Goal: Task Accomplishment & Management: Use online tool/utility

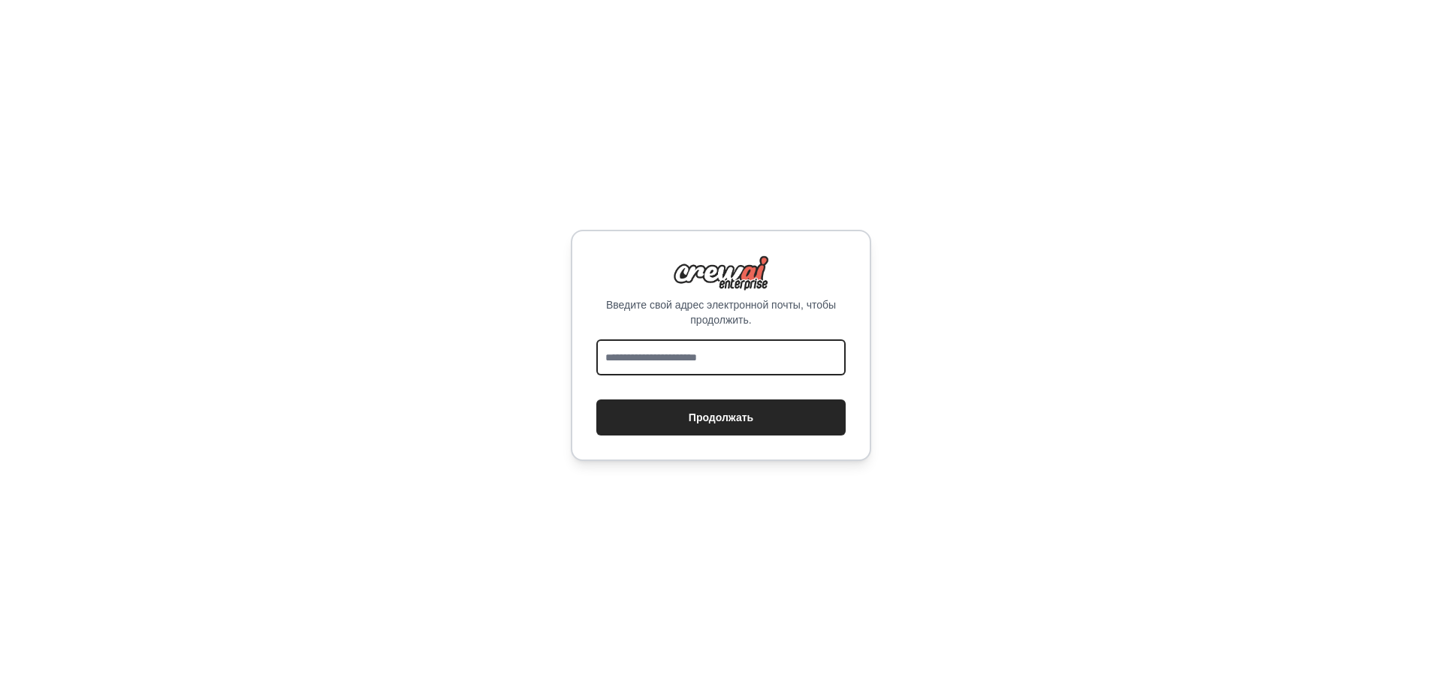
click at [666, 367] on input "email" at bounding box center [720, 358] width 249 height 36
type input "**********"
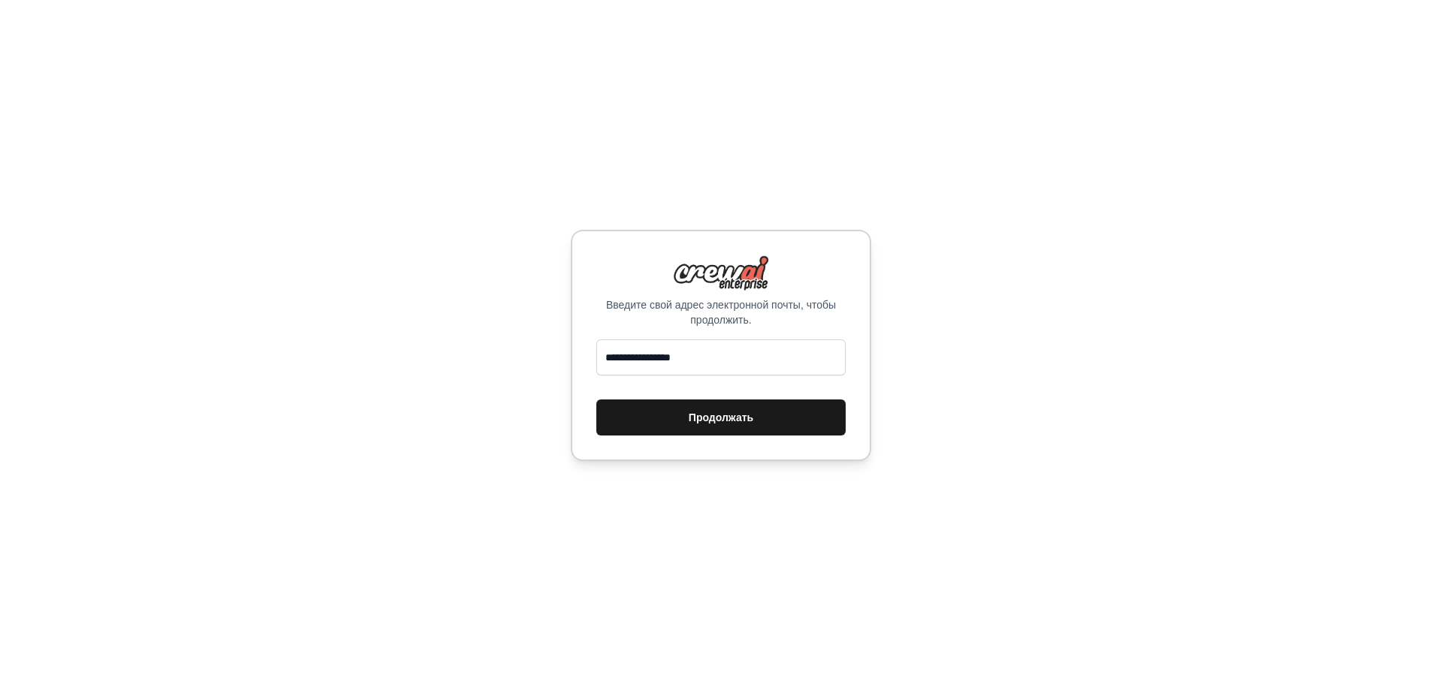
click at [712, 414] on font "Продолжать" at bounding box center [721, 418] width 65 height 12
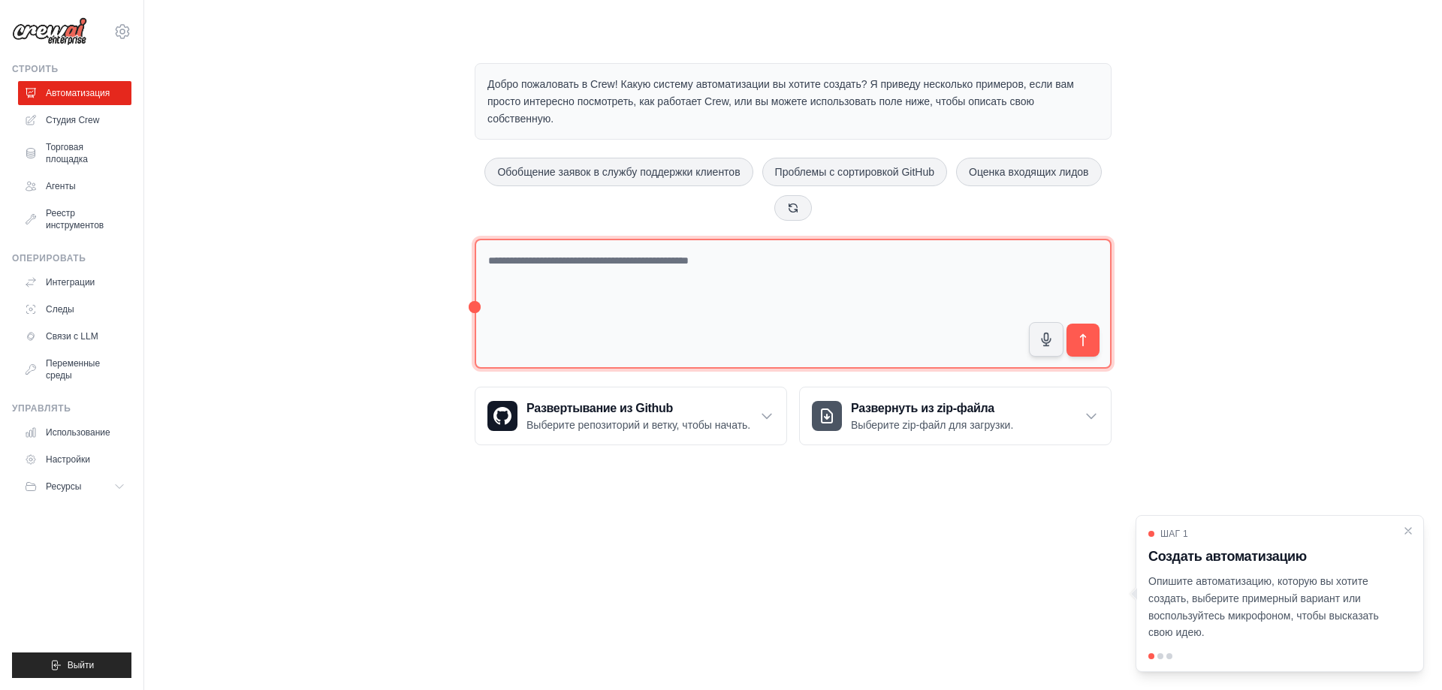
click at [599, 264] on textarea at bounding box center [793, 304] width 637 height 130
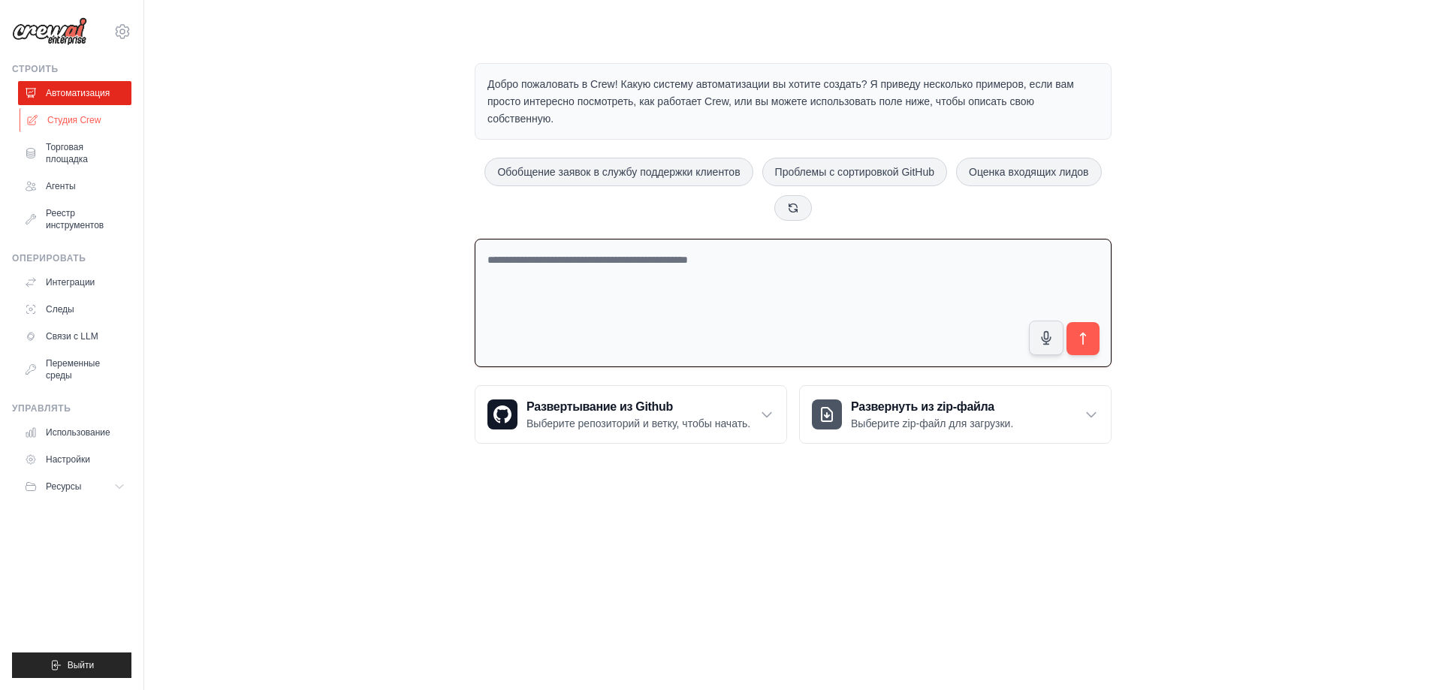
click at [64, 125] on font "Студия Crew" at bounding box center [73, 120] width 53 height 11
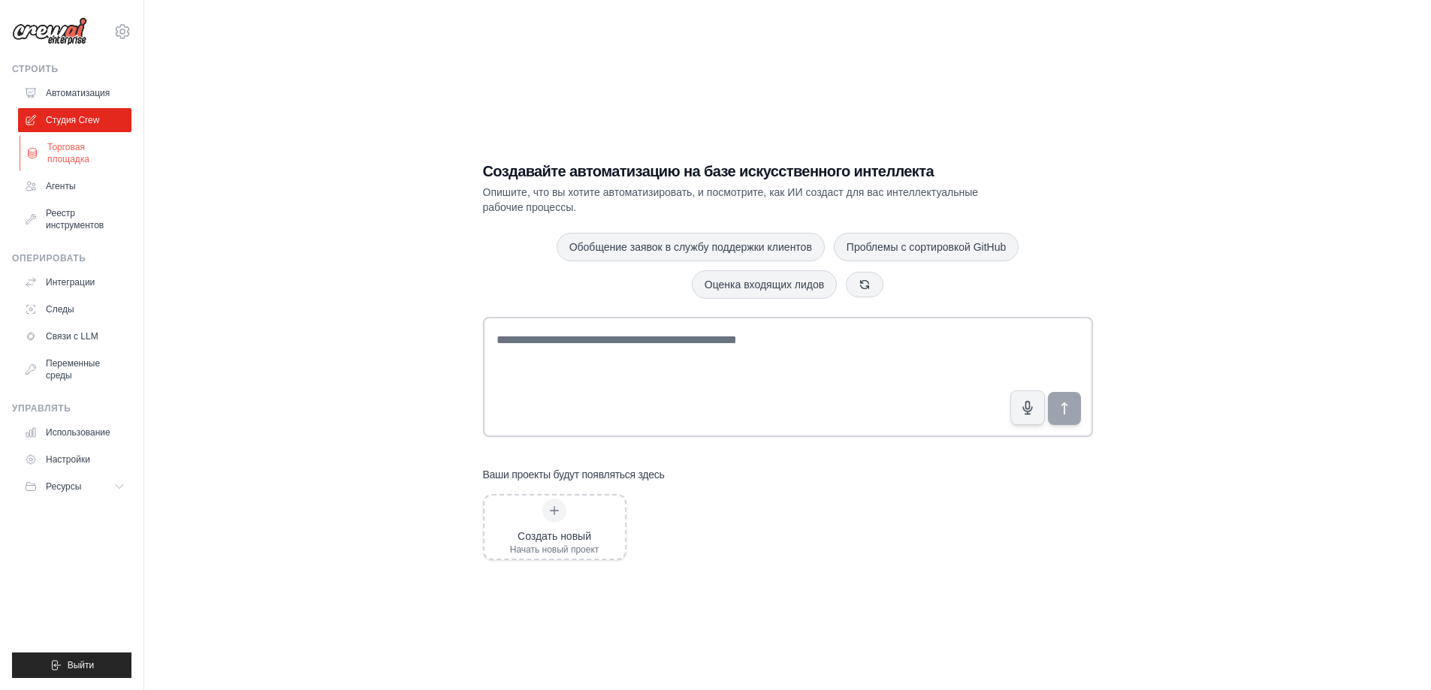
click at [59, 160] on font "Торговая площадка" at bounding box center [68, 153] width 42 height 23
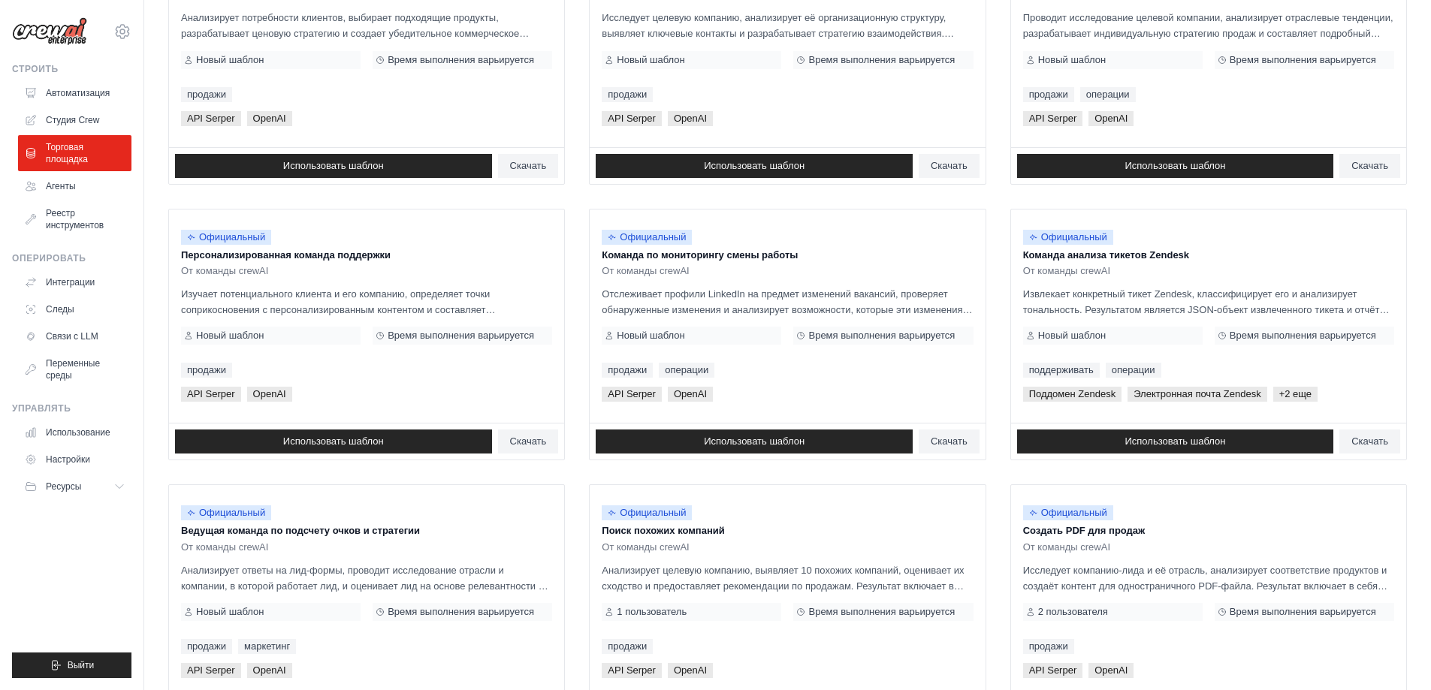
scroll to position [702, 0]
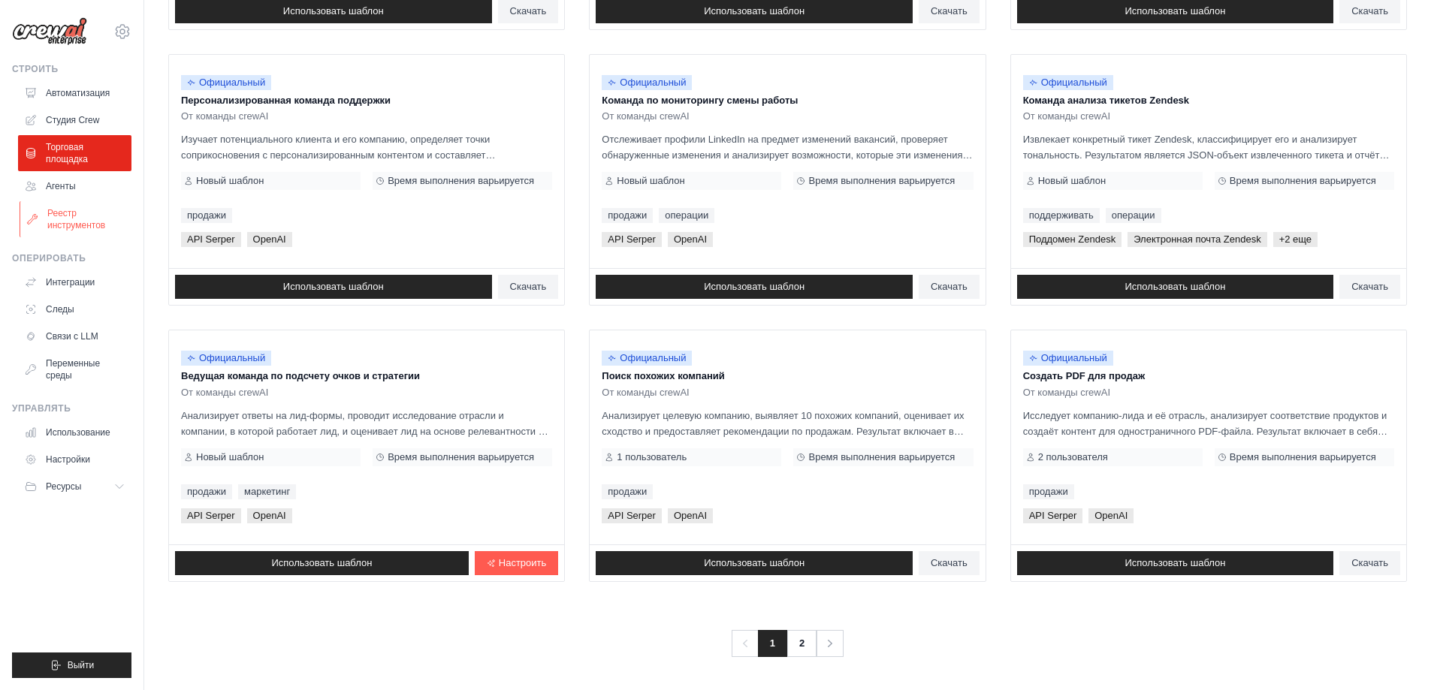
click at [65, 219] on font "Реестр инструментов" at bounding box center [87, 219] width 80 height 24
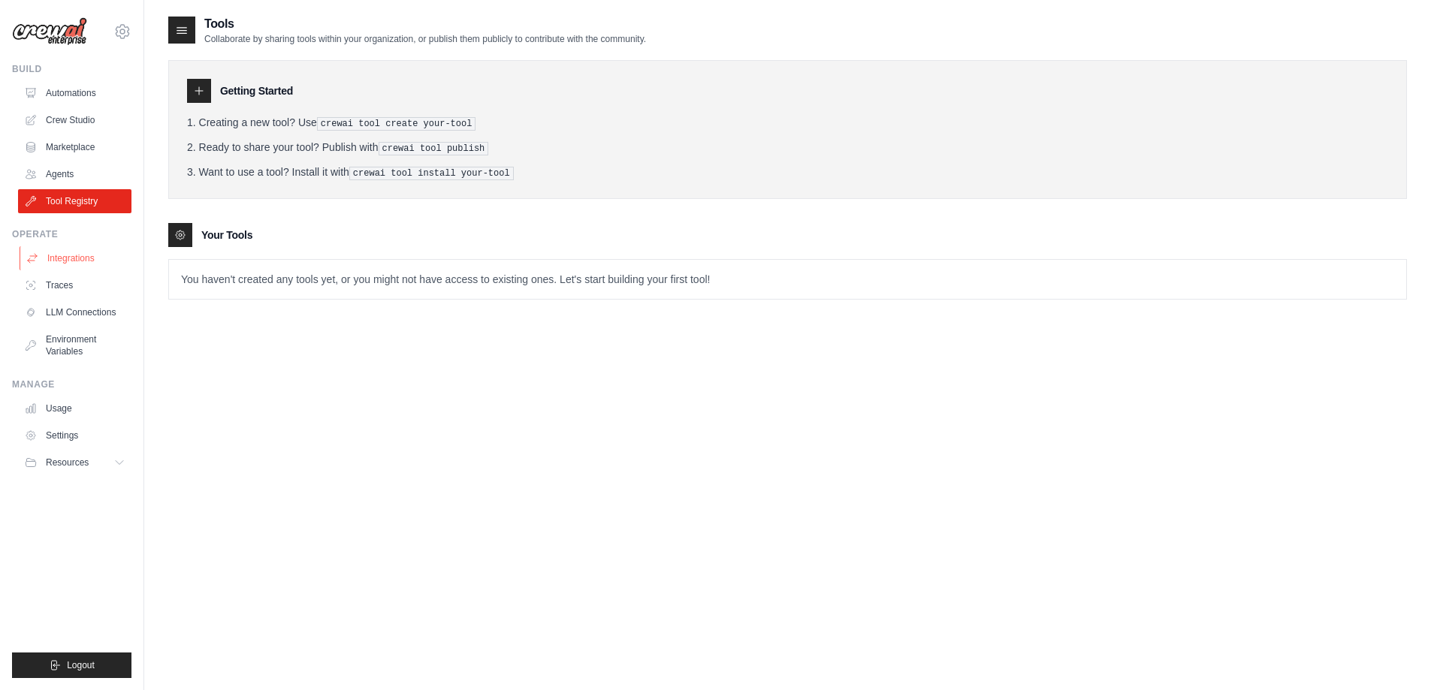
click at [48, 258] on link "Integrations" at bounding box center [76, 258] width 113 height 24
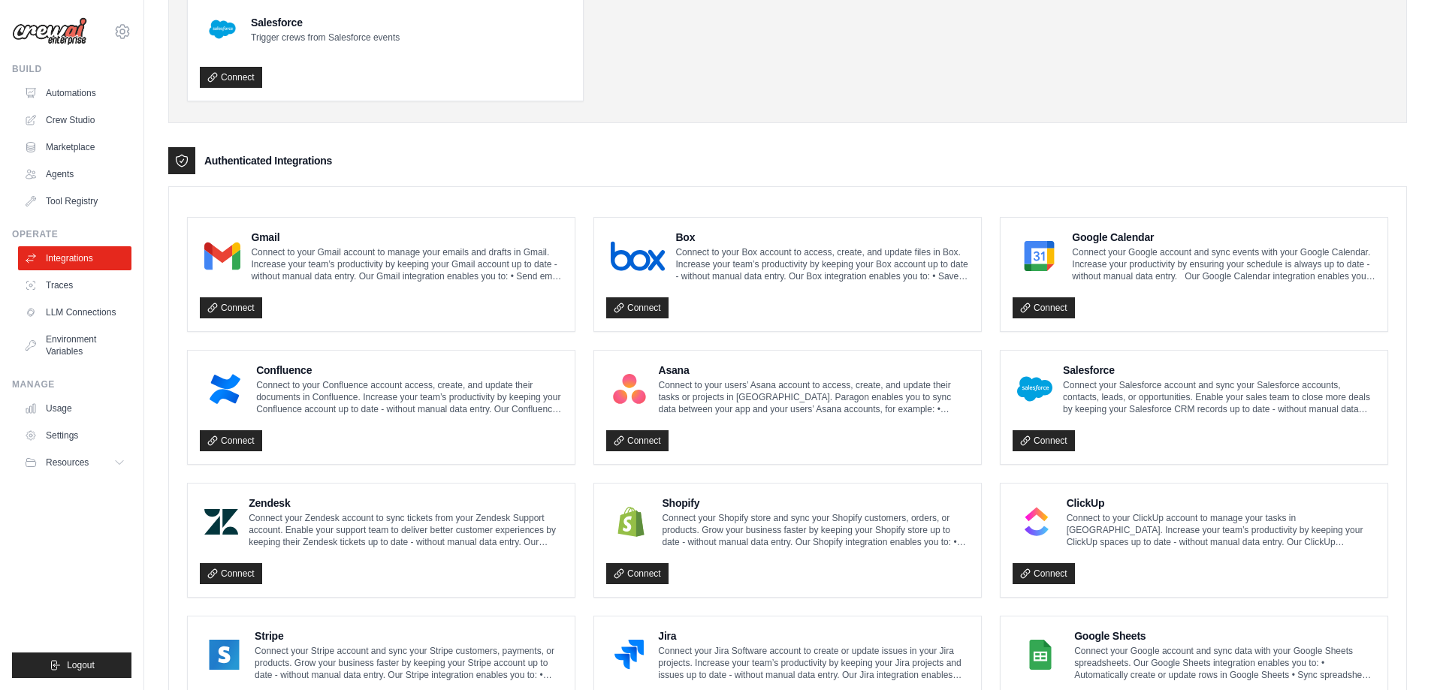
scroll to position [222, 0]
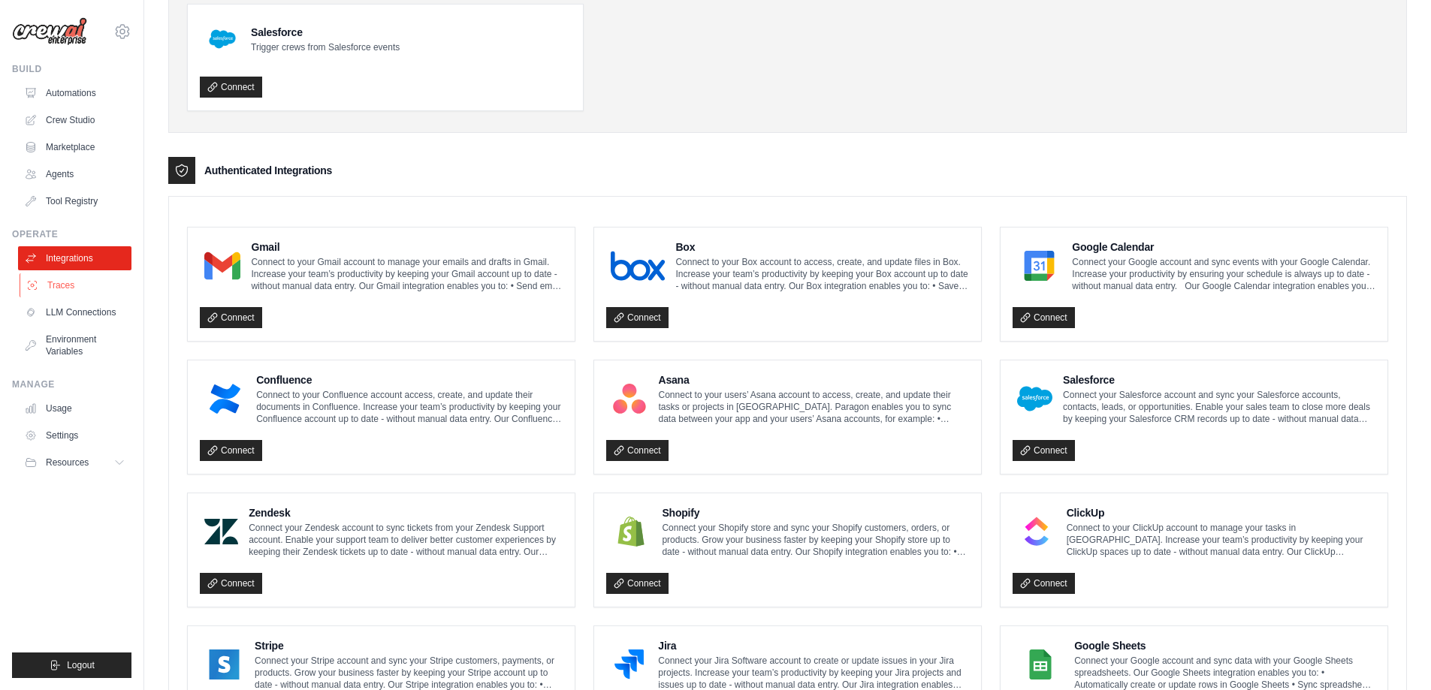
click at [73, 284] on link "Traces" at bounding box center [76, 285] width 113 height 24
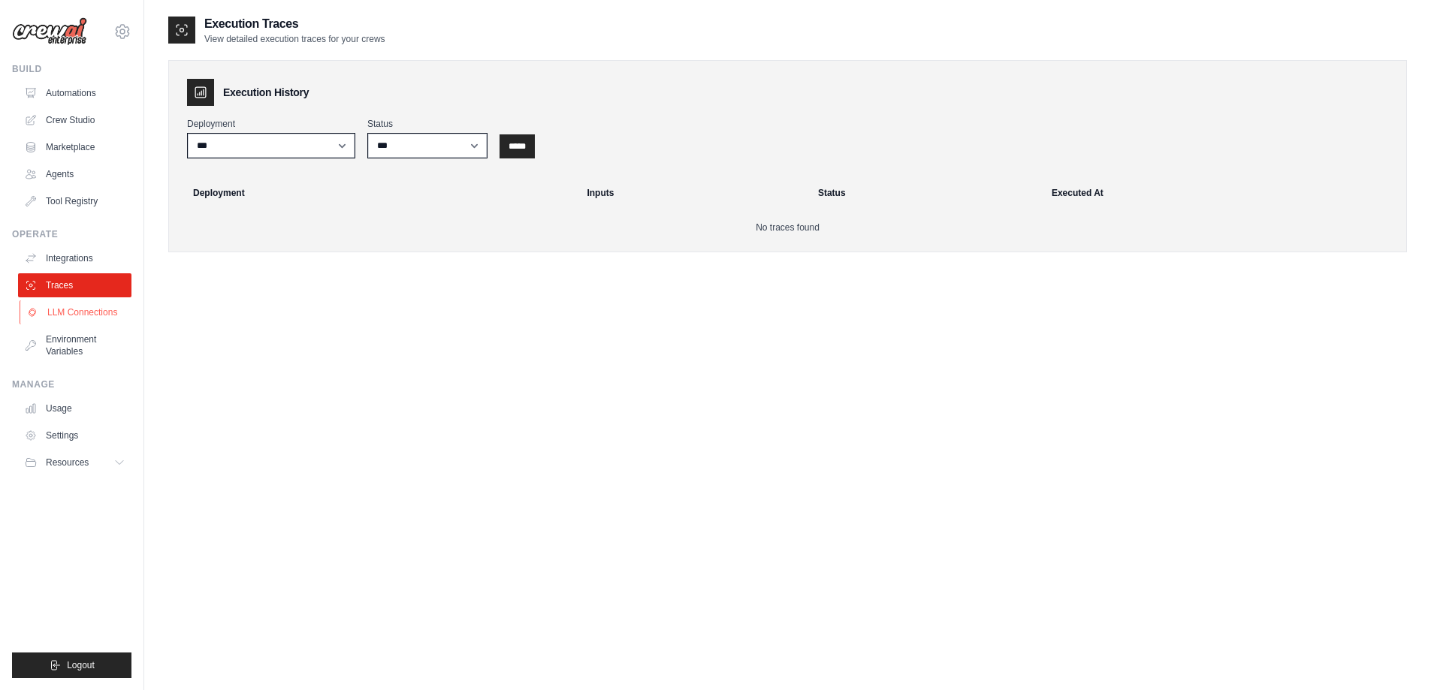
click at [110, 316] on link "LLM Connections" at bounding box center [76, 312] width 113 height 24
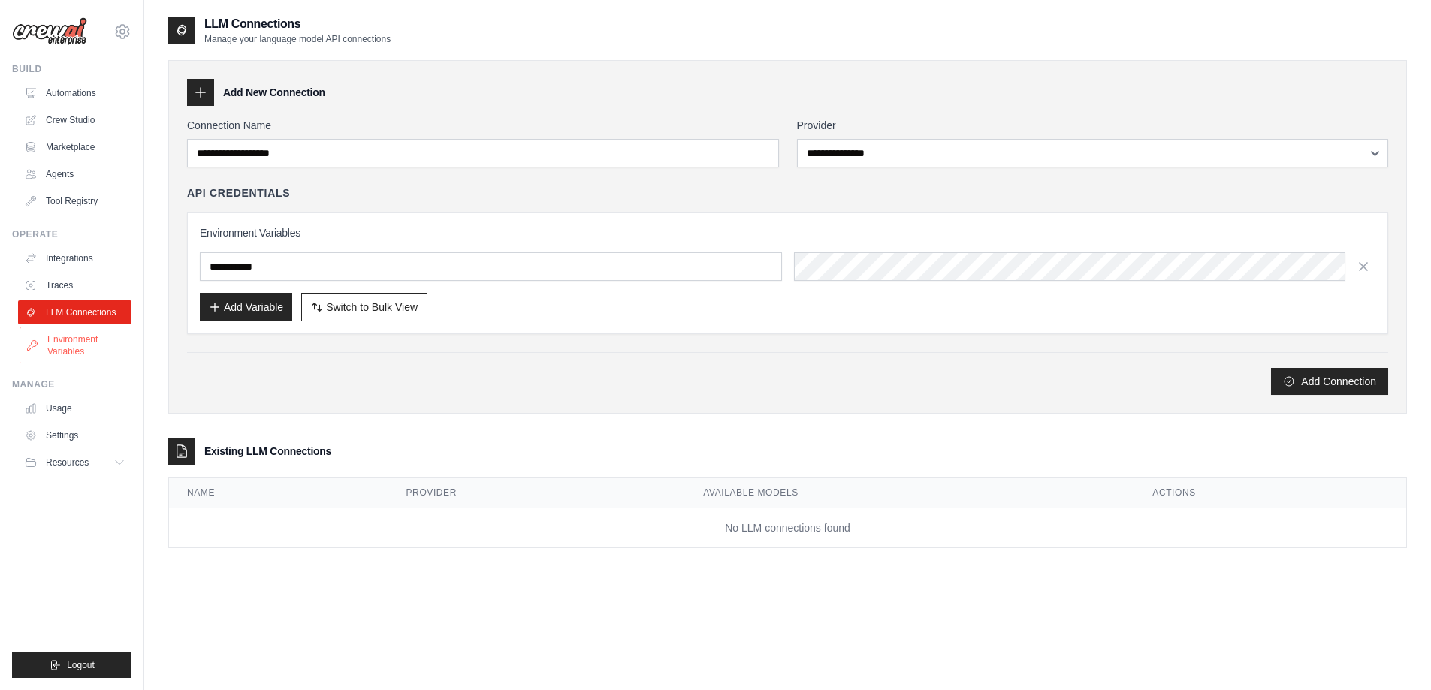
click at [86, 346] on link "Environment Variables" at bounding box center [76, 346] width 113 height 36
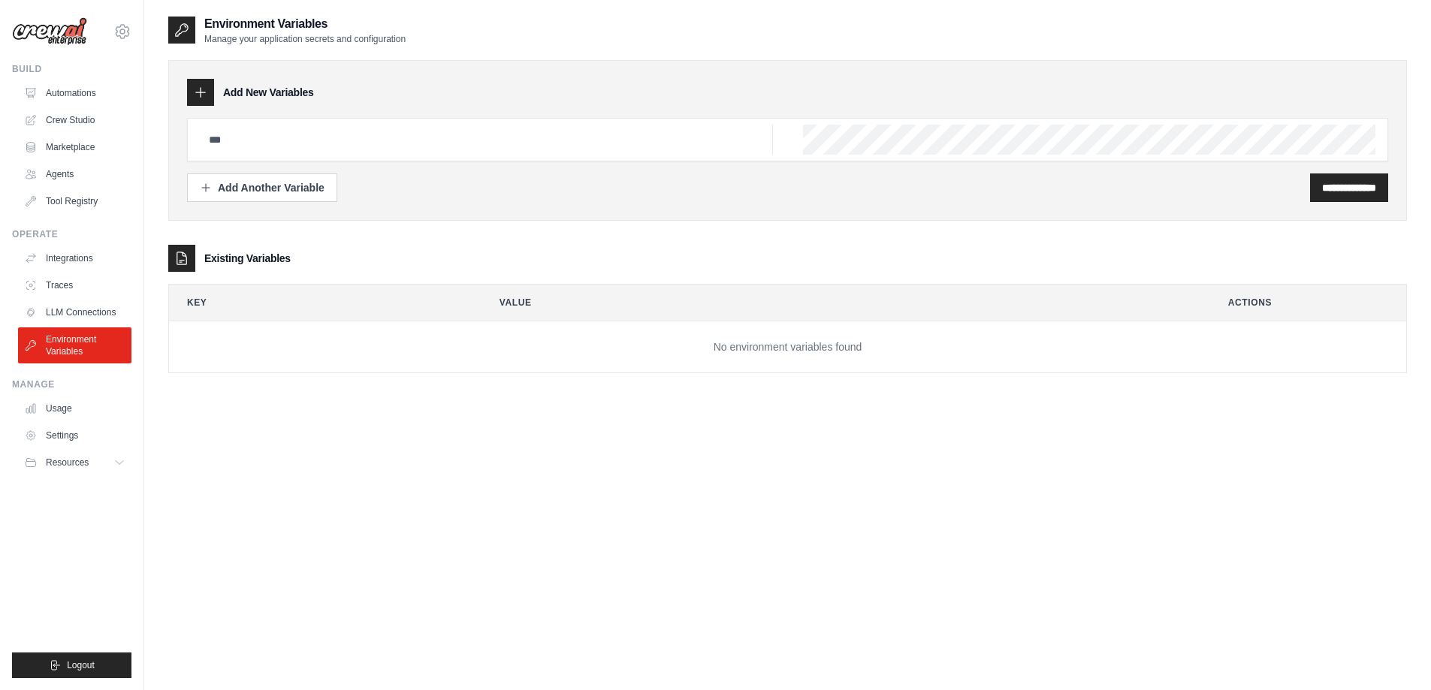
click at [68, 106] on ul "Automations Crew Studio Marketplace Agents Tool Registry" at bounding box center [74, 147] width 113 height 132
click at [86, 132] on ul "Automations Crew Studio Marketplace Agents Tool Registry" at bounding box center [74, 147] width 113 height 132
click at [86, 124] on link "Crew Studio" at bounding box center [76, 120] width 113 height 24
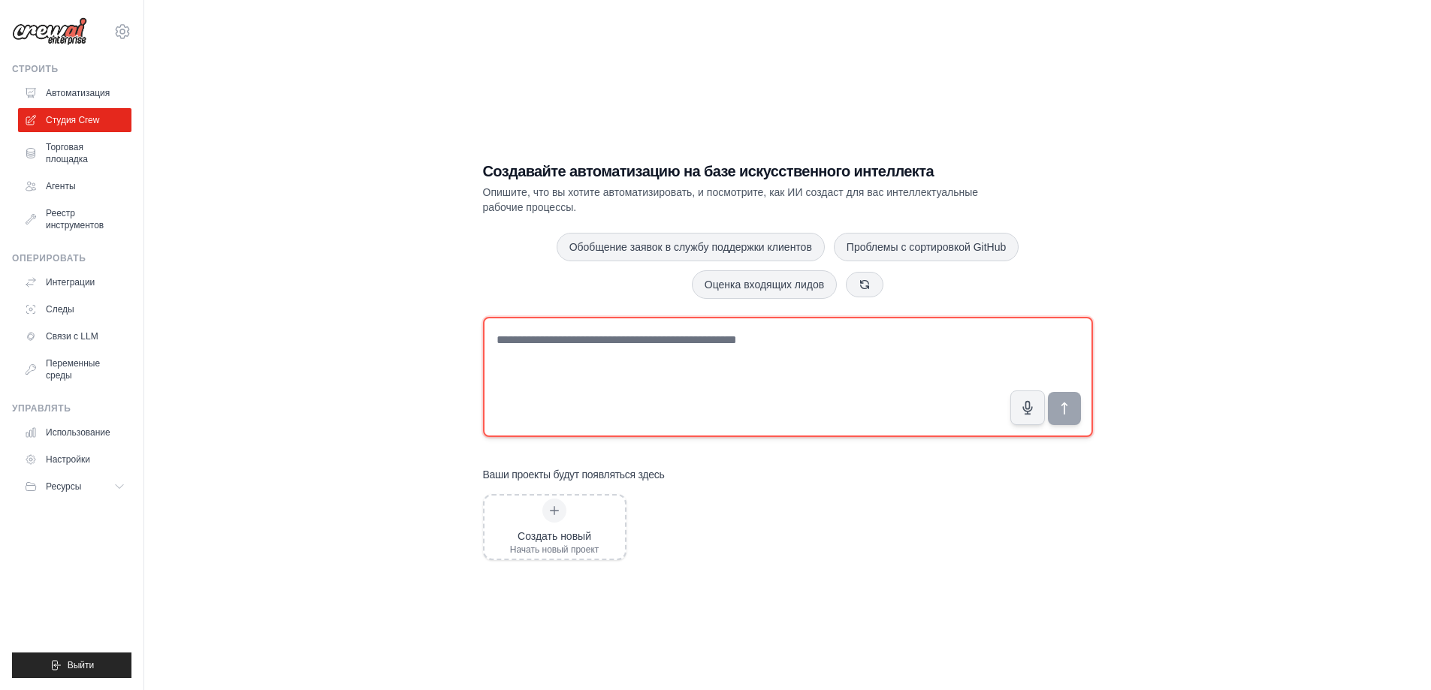
click at [606, 357] on textarea at bounding box center [788, 377] width 610 height 120
type textarea "**********"
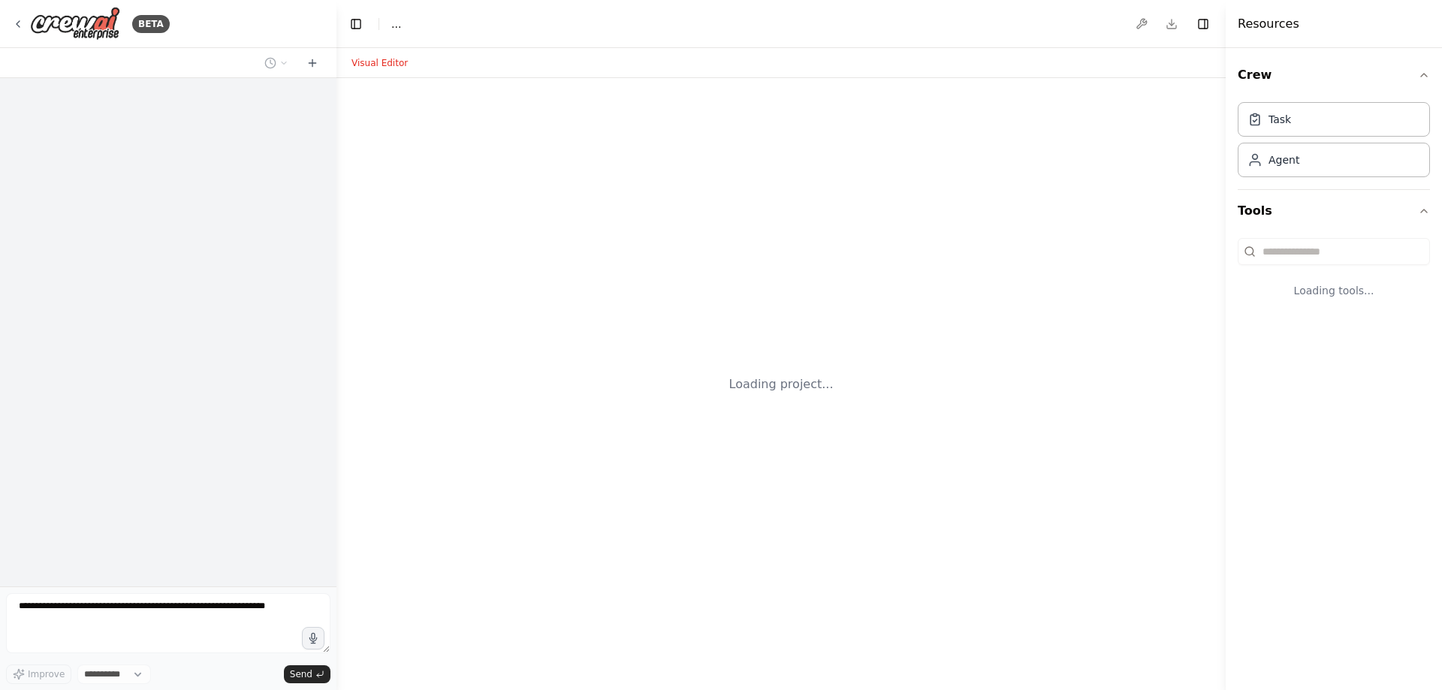
select select "****"
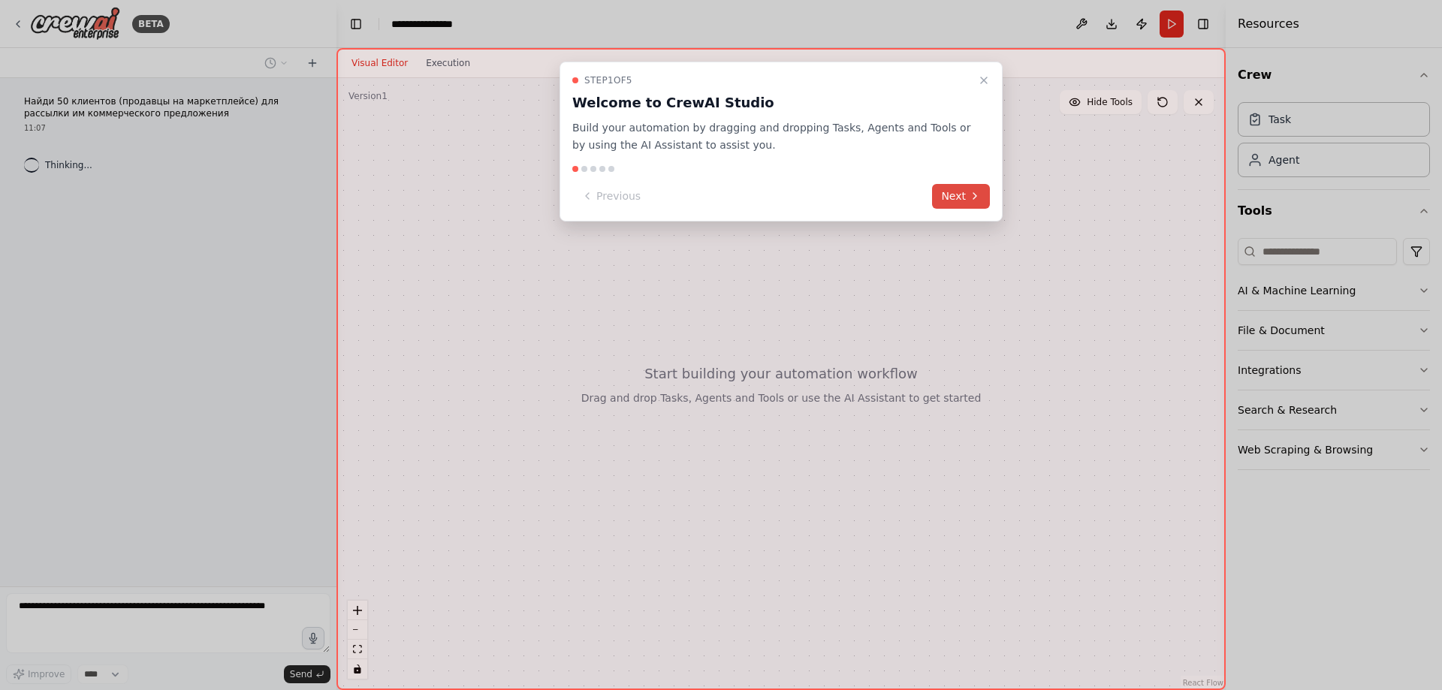
click at [949, 197] on button "Next" at bounding box center [961, 196] width 58 height 25
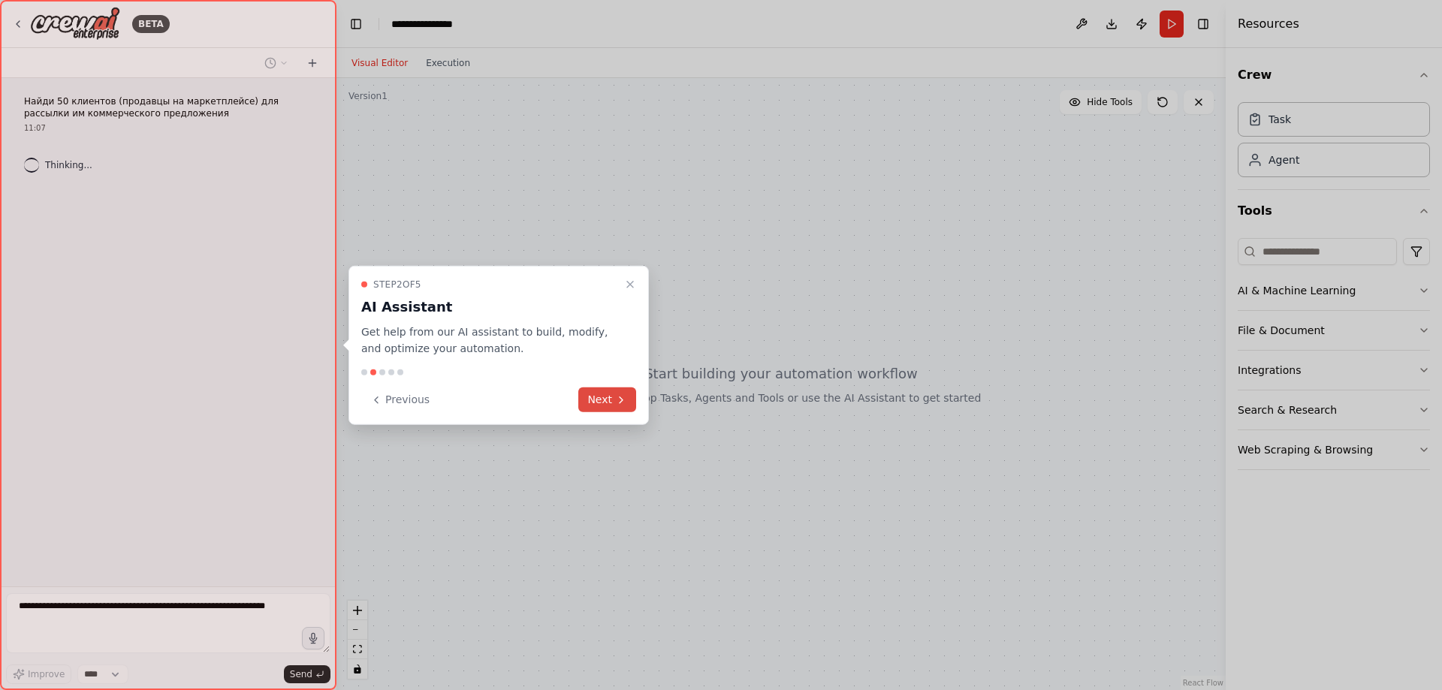
click at [601, 401] on button "Next" at bounding box center [607, 400] width 58 height 25
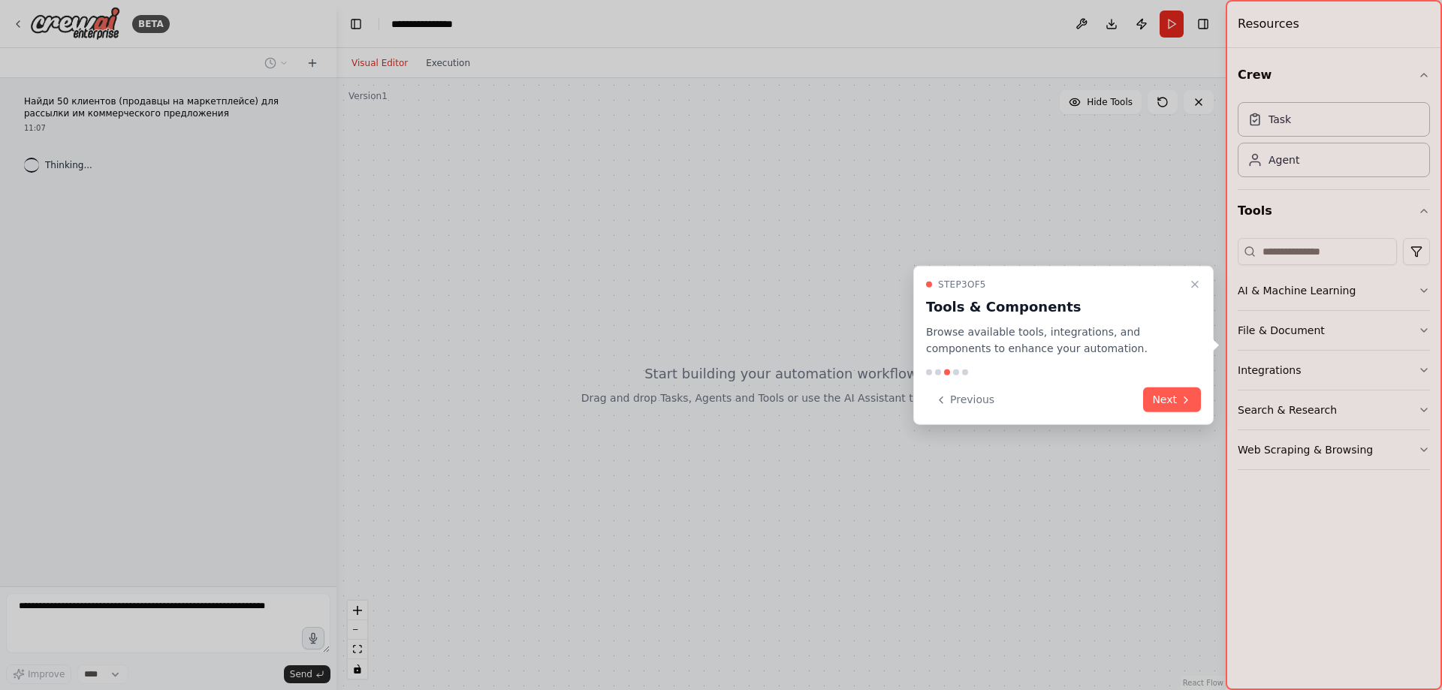
click at [1186, 399] on icon at bounding box center [1186, 400] width 12 height 12
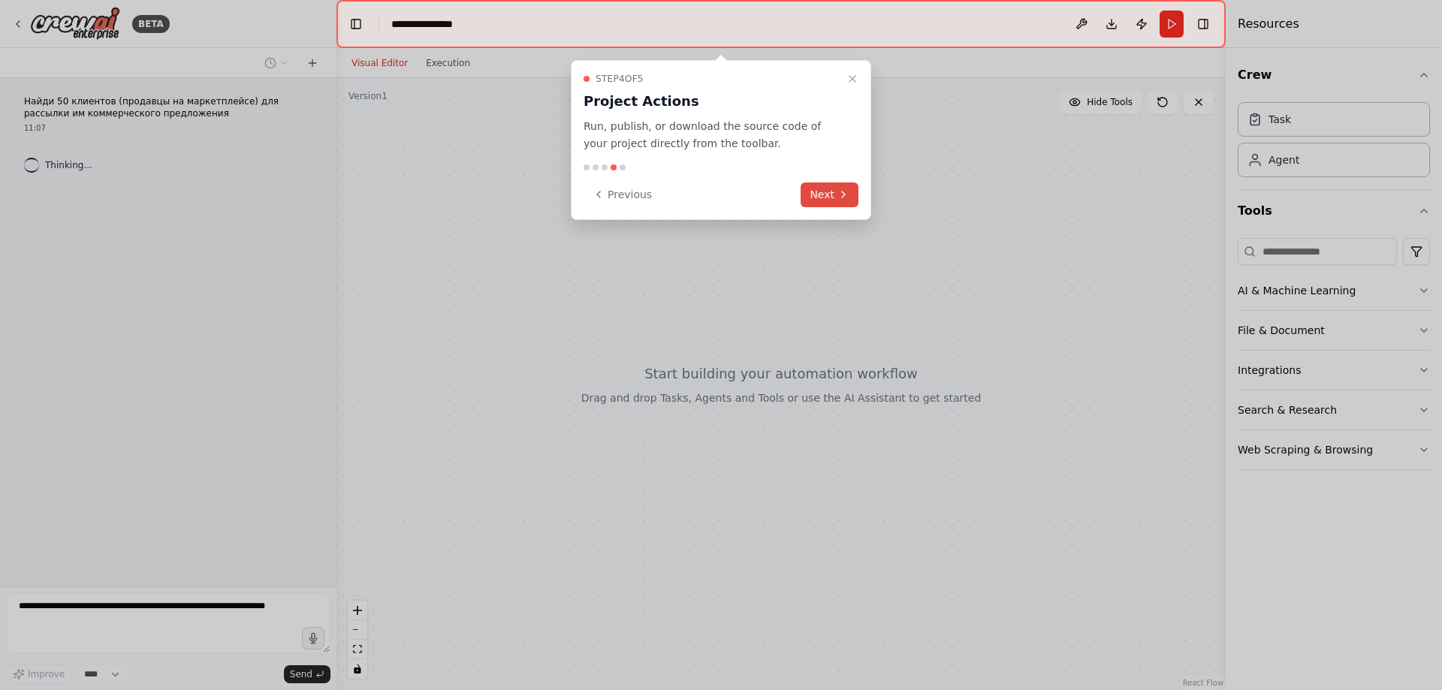
click at [829, 192] on button "Next" at bounding box center [830, 195] width 58 height 25
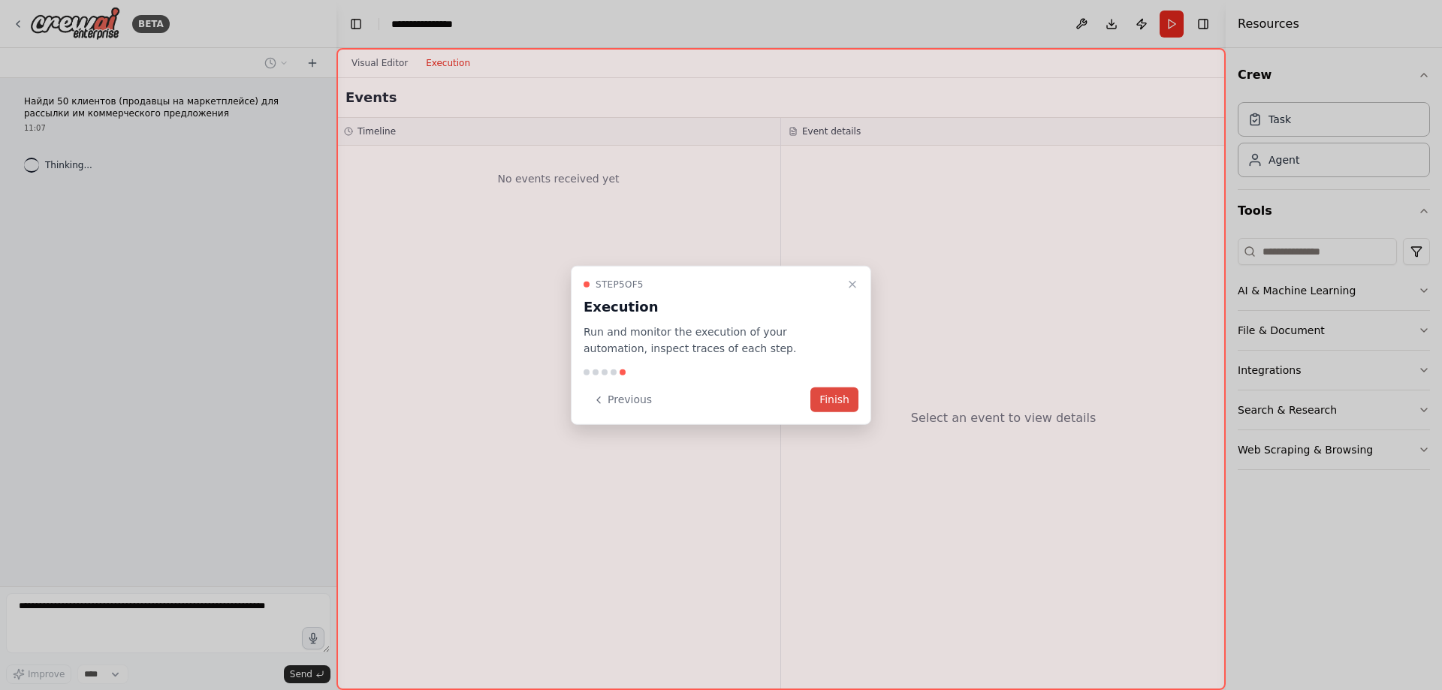
click at [832, 403] on button "Finish" at bounding box center [835, 400] width 48 height 25
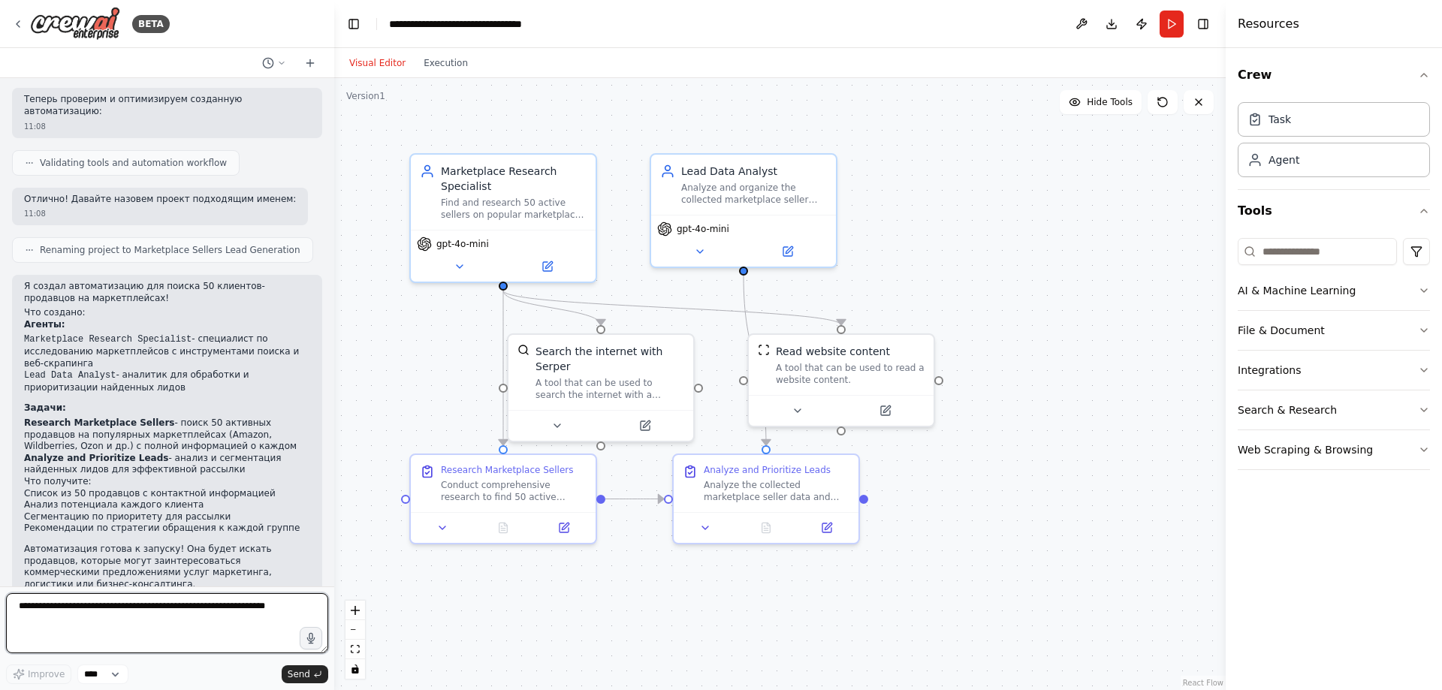
scroll to position [725, 0]
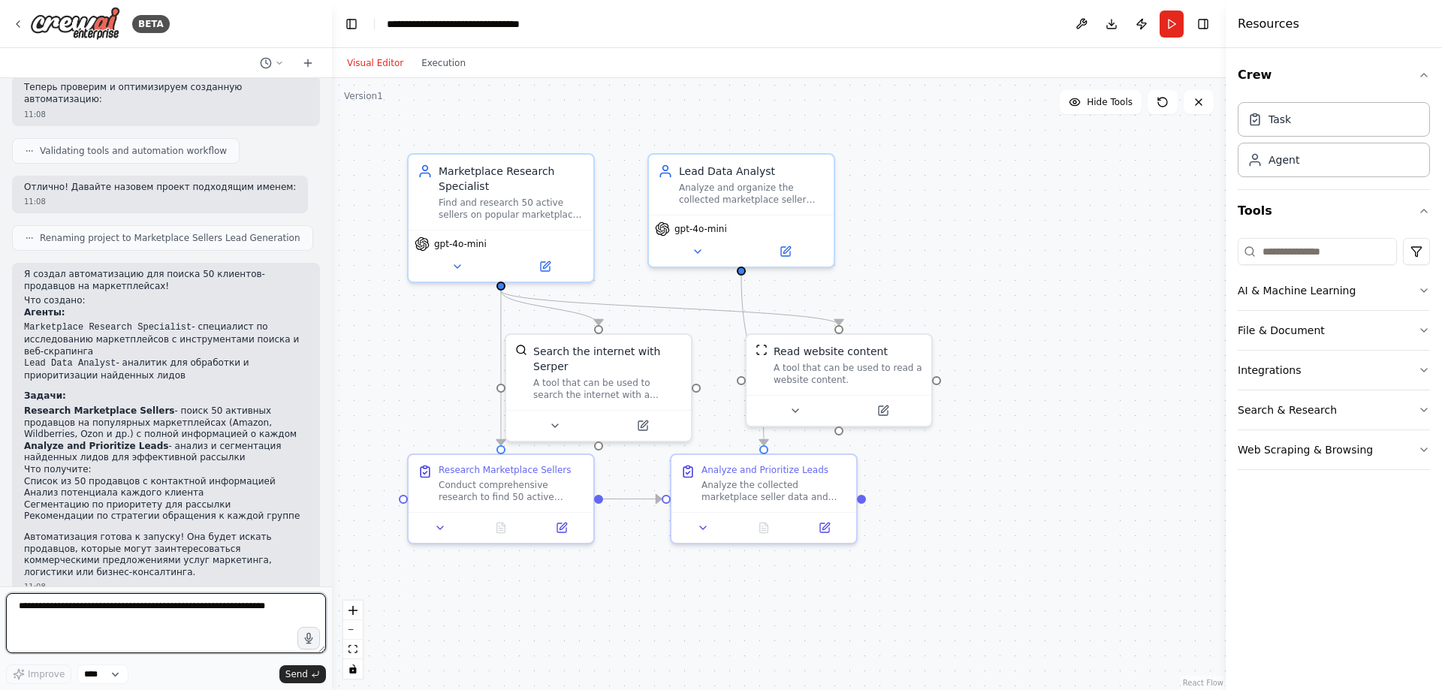
drag, startPoint x: 334, startPoint y: 479, endPoint x: 331, endPoint y: 469, distance: 10.8
click at [331, 469] on div "BETA Найди 50 клиентов (продавцы на маркетплейсе) для рассылки им коммерческого…" at bounding box center [721, 345] width 1442 height 690
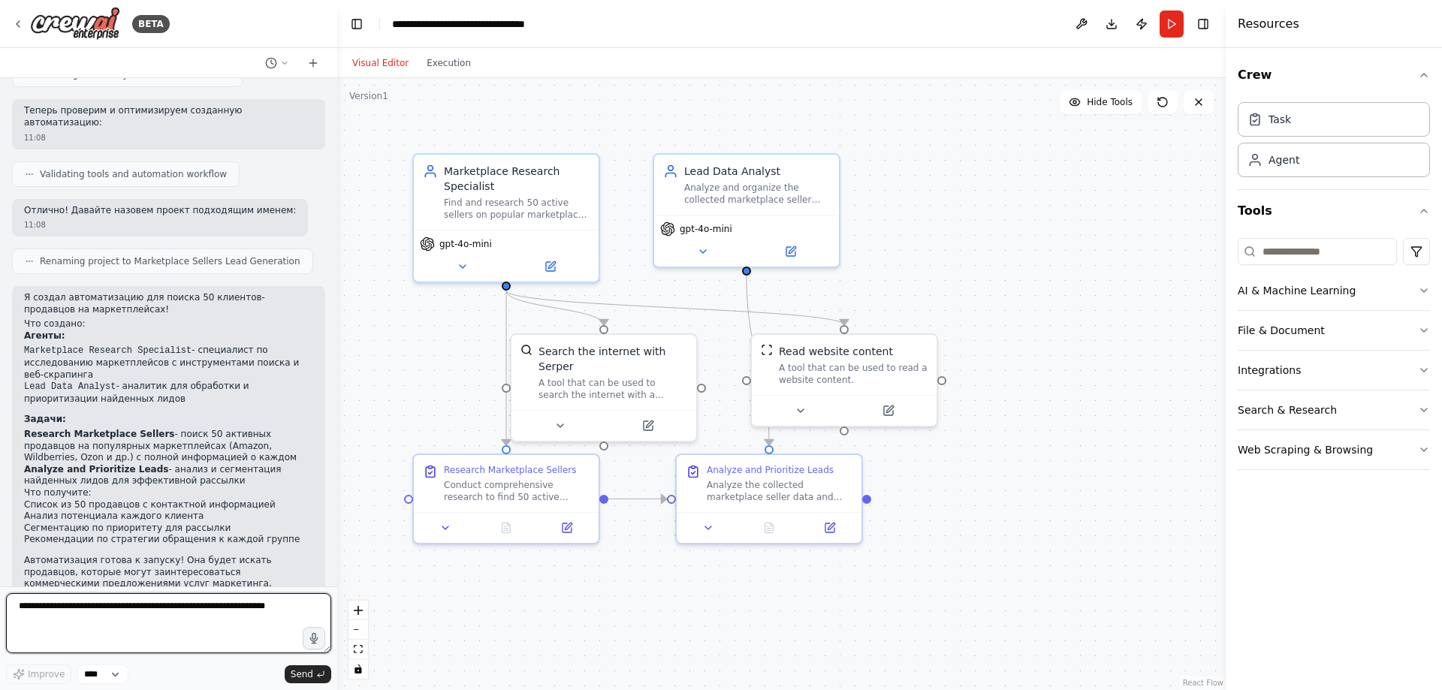
drag, startPoint x: 330, startPoint y: 476, endPoint x: 337, endPoint y: 425, distance: 50.9
click at [337, 425] on div "BETA Найди 50 клиентов (продавцы на маркетплейсе) для рассылки им коммерческого…" at bounding box center [721, 345] width 1442 height 690
click at [333, 435] on div "BETA Найди 50 клиентов (продавцы на маркетплейсе) для рассылки им коммерческого…" at bounding box center [721, 345] width 1442 height 690
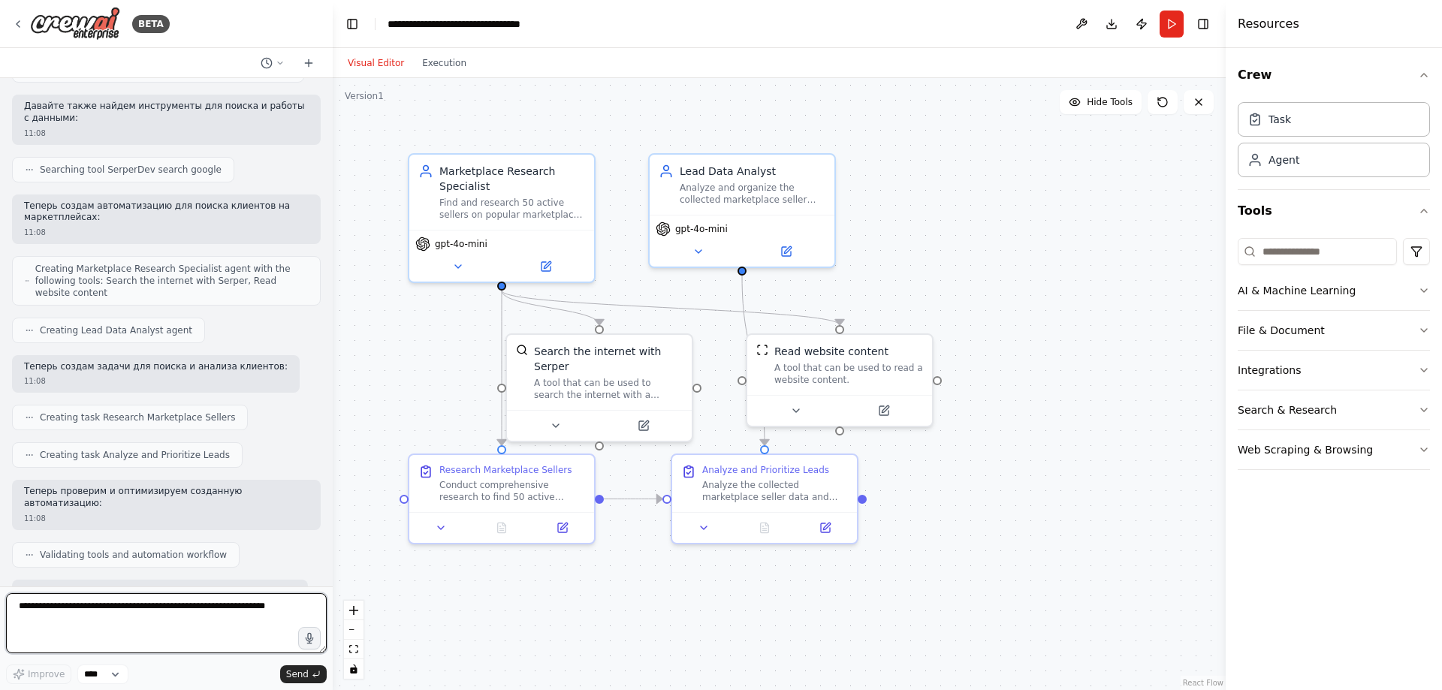
scroll to position [546, 0]
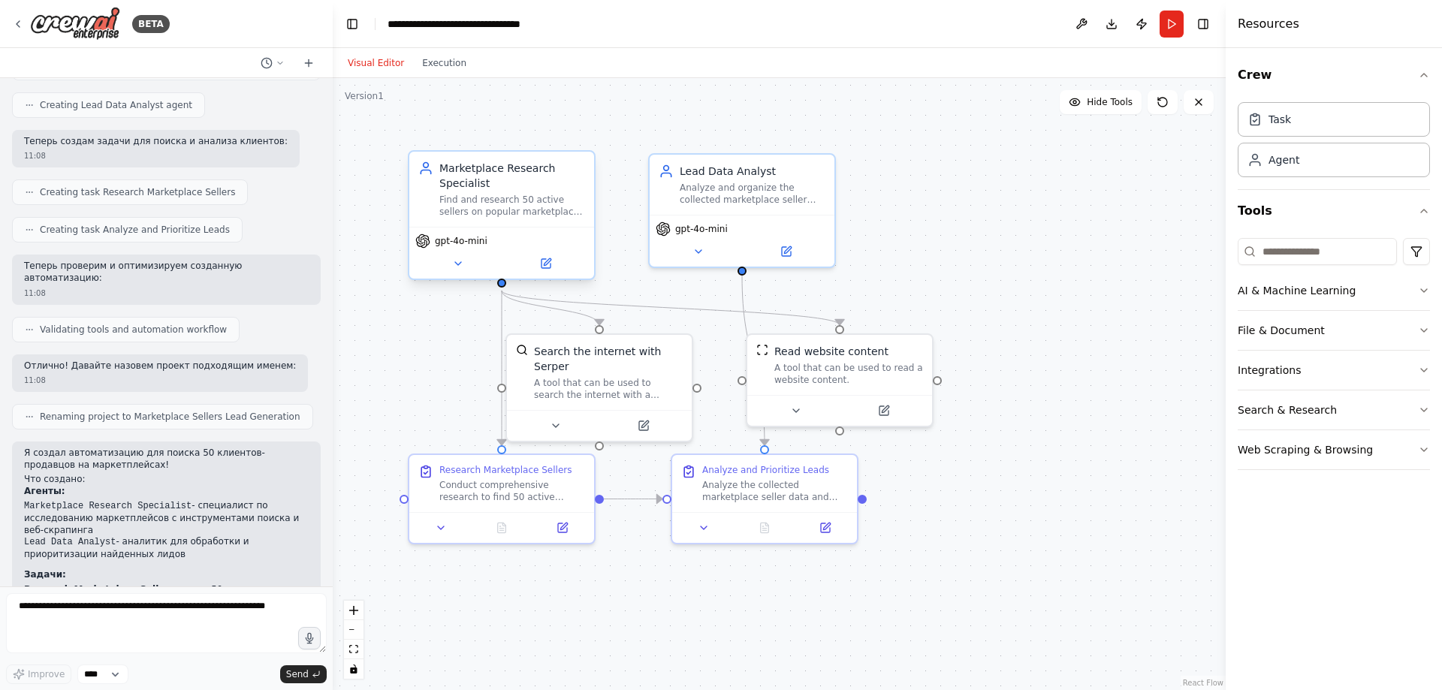
click at [503, 222] on div "Marketplace Research Specialist Find and research 50 active sellers on popular …" at bounding box center [501, 189] width 185 height 75
click at [460, 239] on span "gpt-4o-mini" at bounding box center [461, 241] width 53 height 12
click at [543, 267] on icon at bounding box center [546, 263] width 9 height 9
click at [552, 228] on div "gpt-4o-mini" at bounding box center [501, 253] width 185 height 52
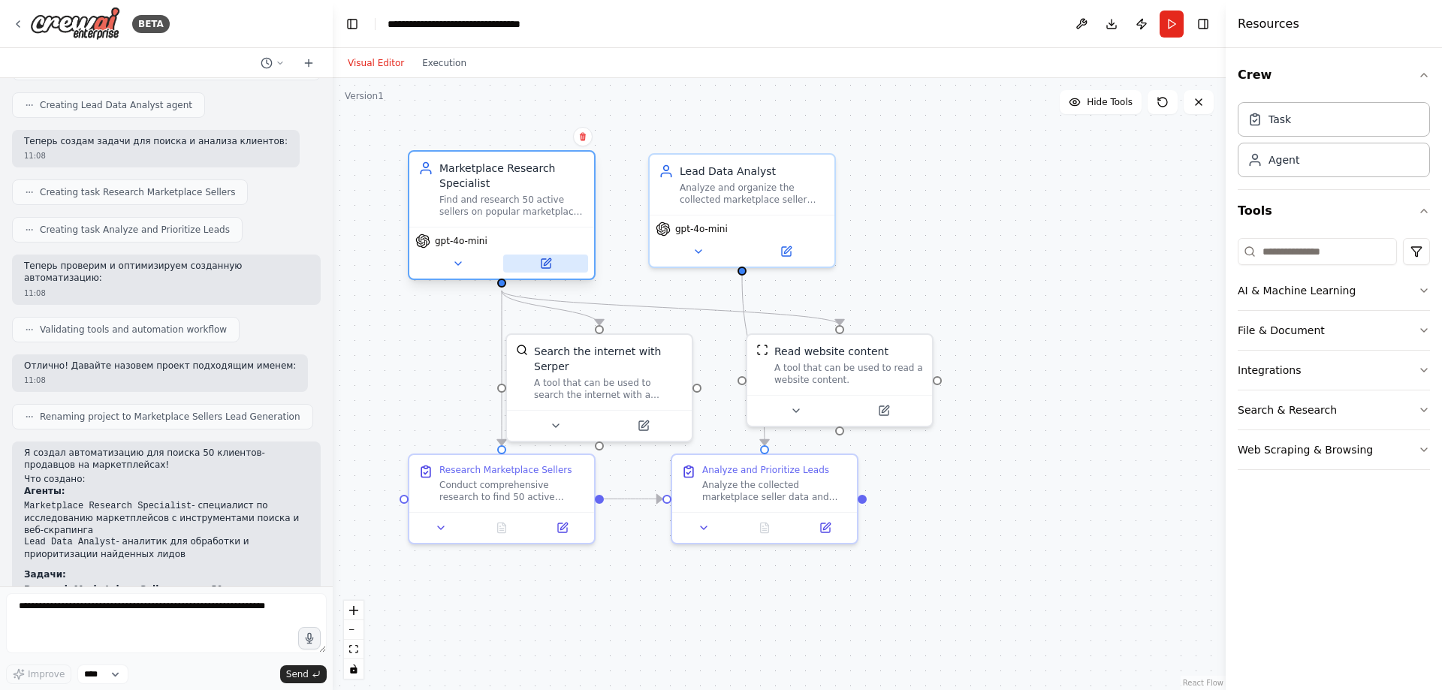
click at [549, 271] on button at bounding box center [545, 264] width 85 height 18
click at [544, 263] on icon at bounding box center [546, 263] width 9 height 9
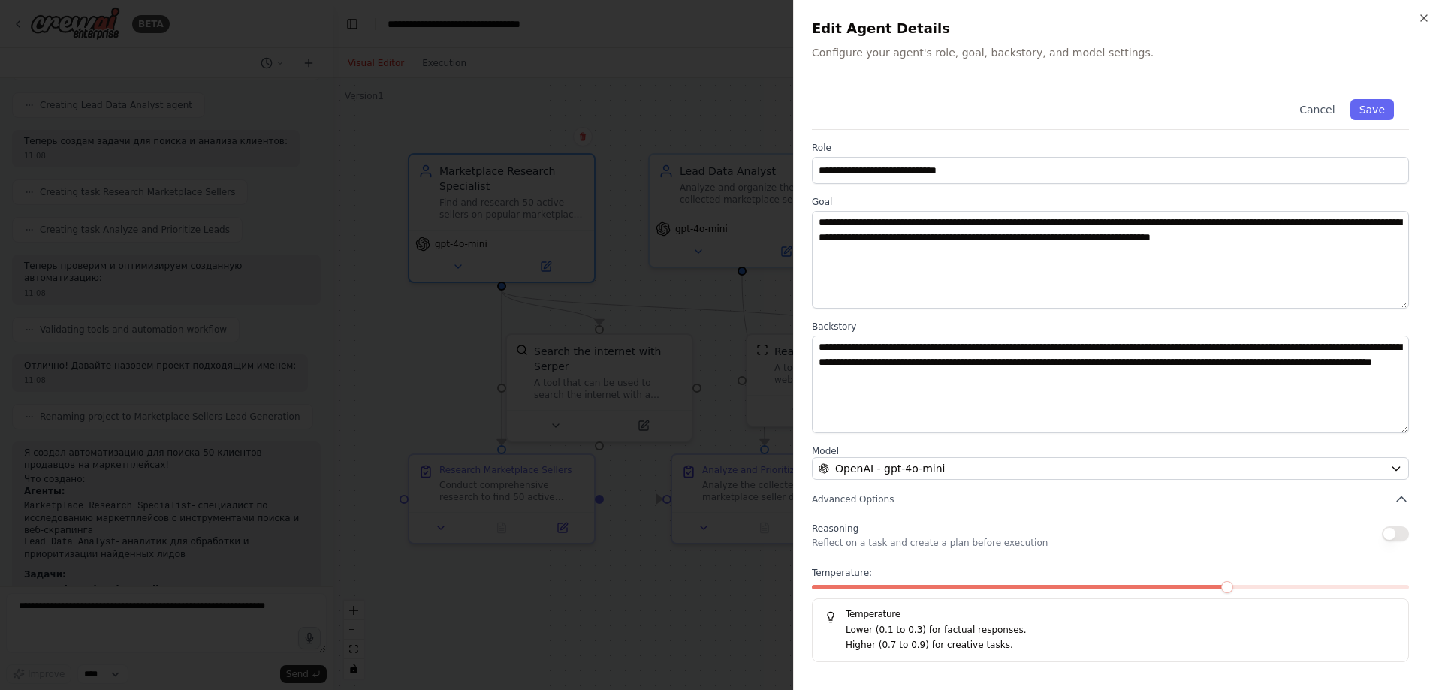
click at [544, 263] on div at bounding box center [721, 345] width 1442 height 690
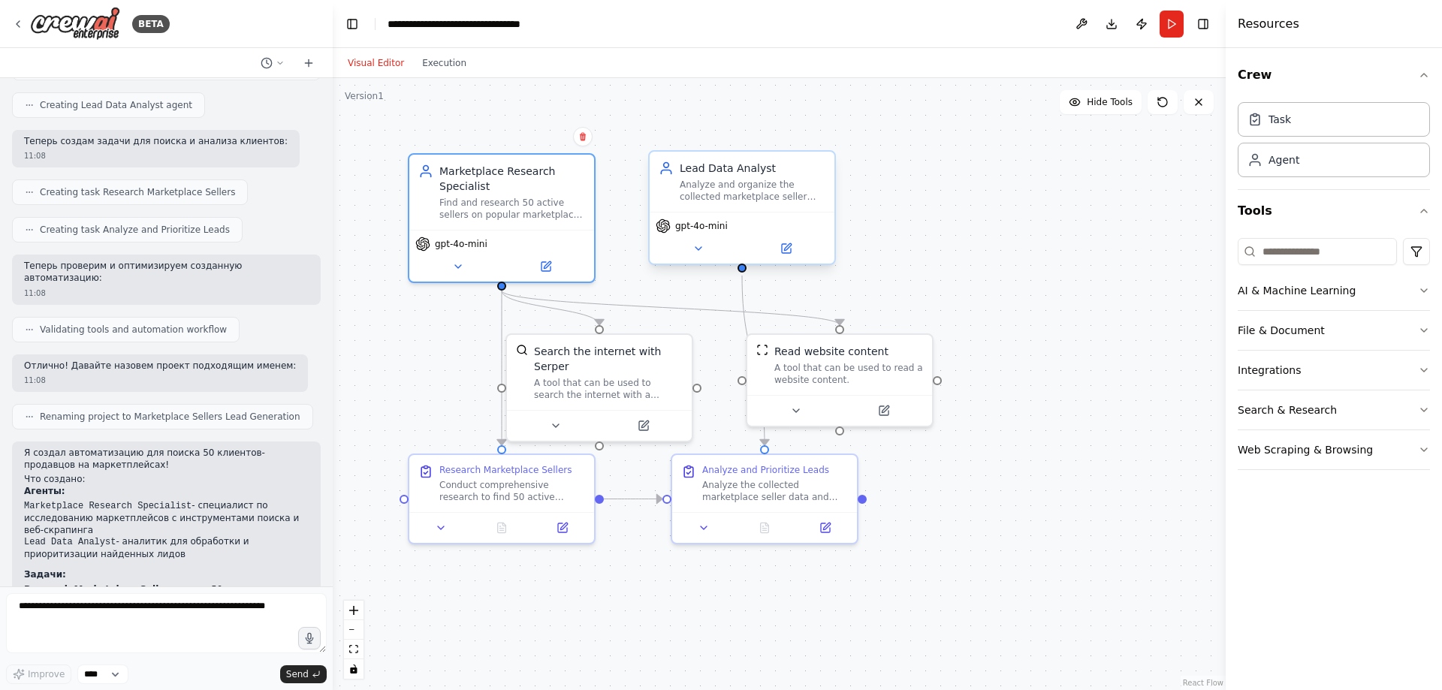
click at [759, 213] on div "gpt-4o-mini" at bounding box center [742, 238] width 185 height 52
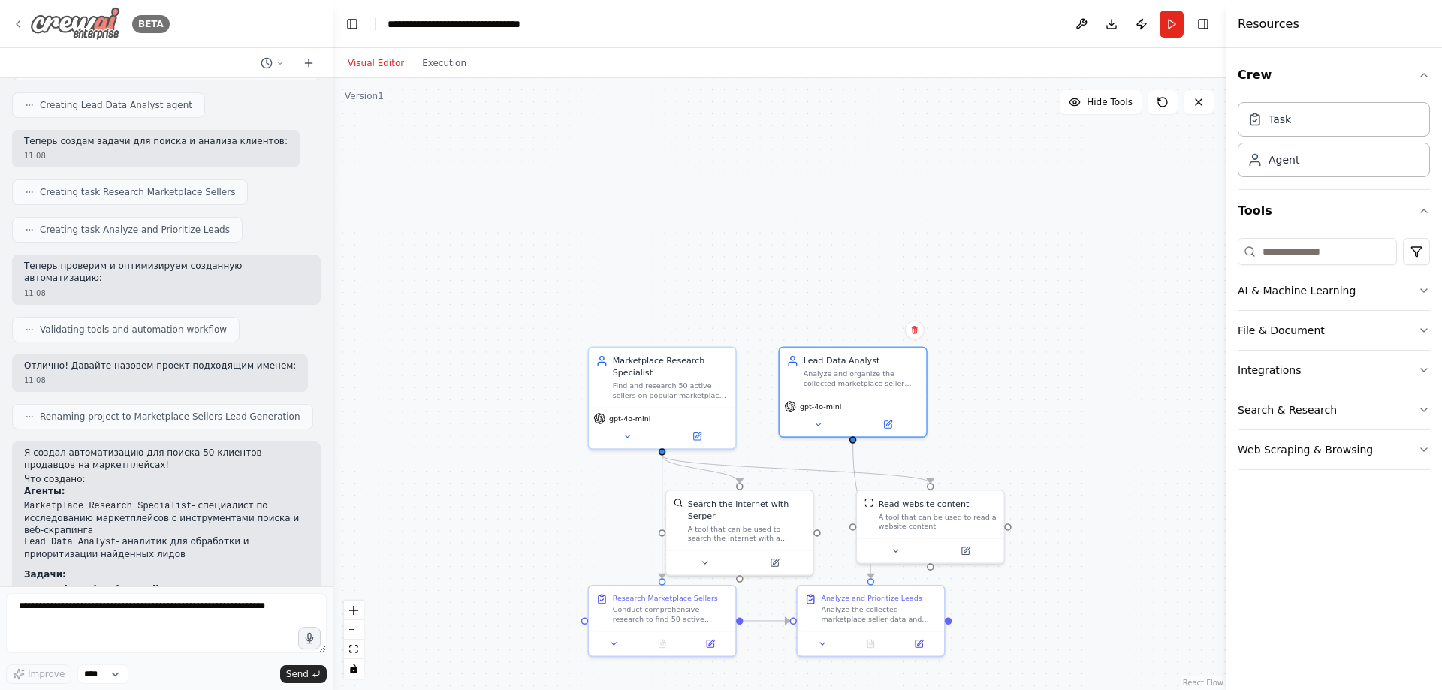
click at [87, 23] on img at bounding box center [75, 24] width 90 height 34
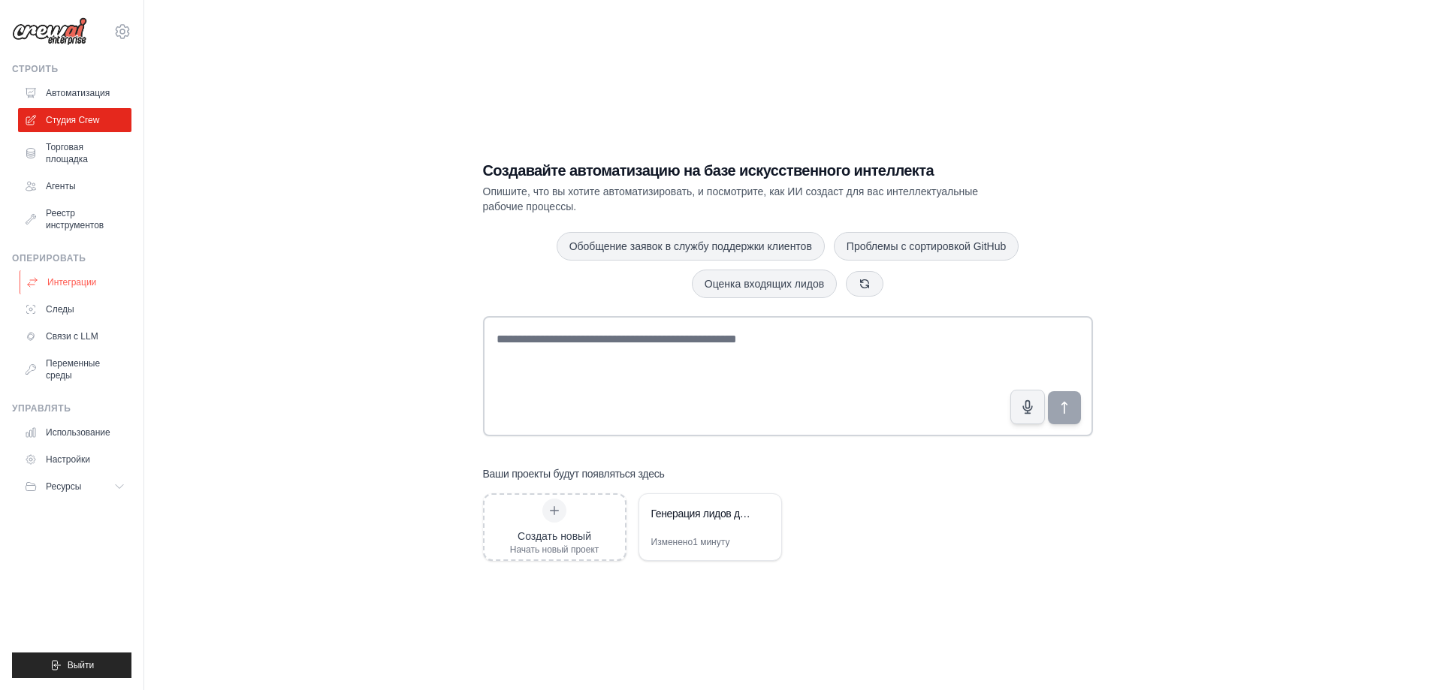
click at [57, 275] on link "Интеграции" at bounding box center [76, 282] width 113 height 24
